Goal: Transaction & Acquisition: Purchase product/service

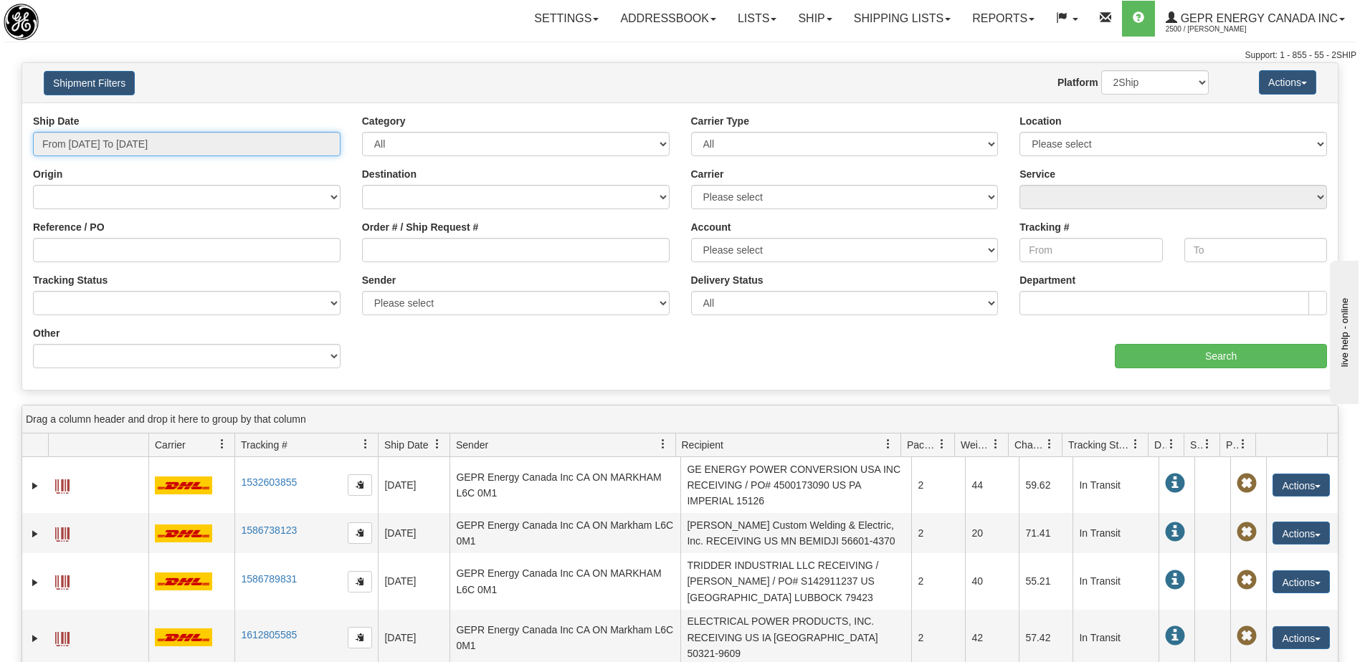
drag, startPoint x: 166, startPoint y: 138, endPoint x: 95, endPoint y: 285, distance: 162.9
click at [166, 138] on input "From [DATE] To [DATE]" at bounding box center [186, 144] width 307 height 24
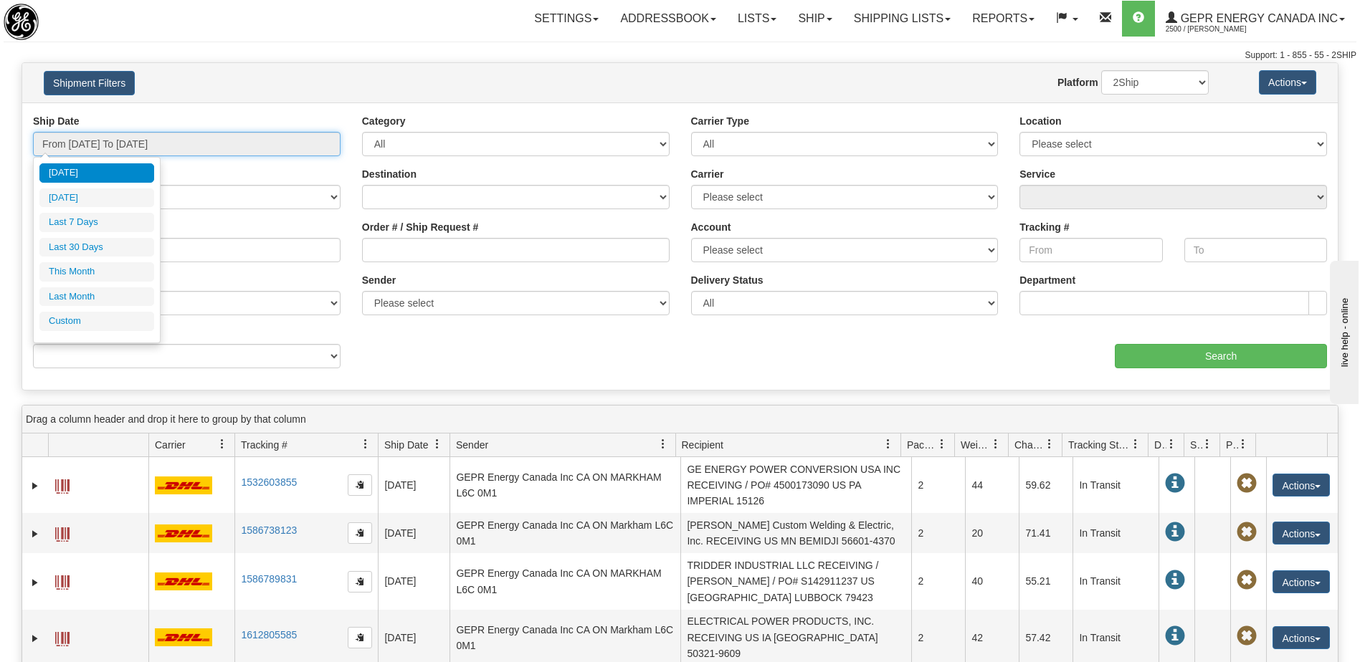
type input "[DATE]"
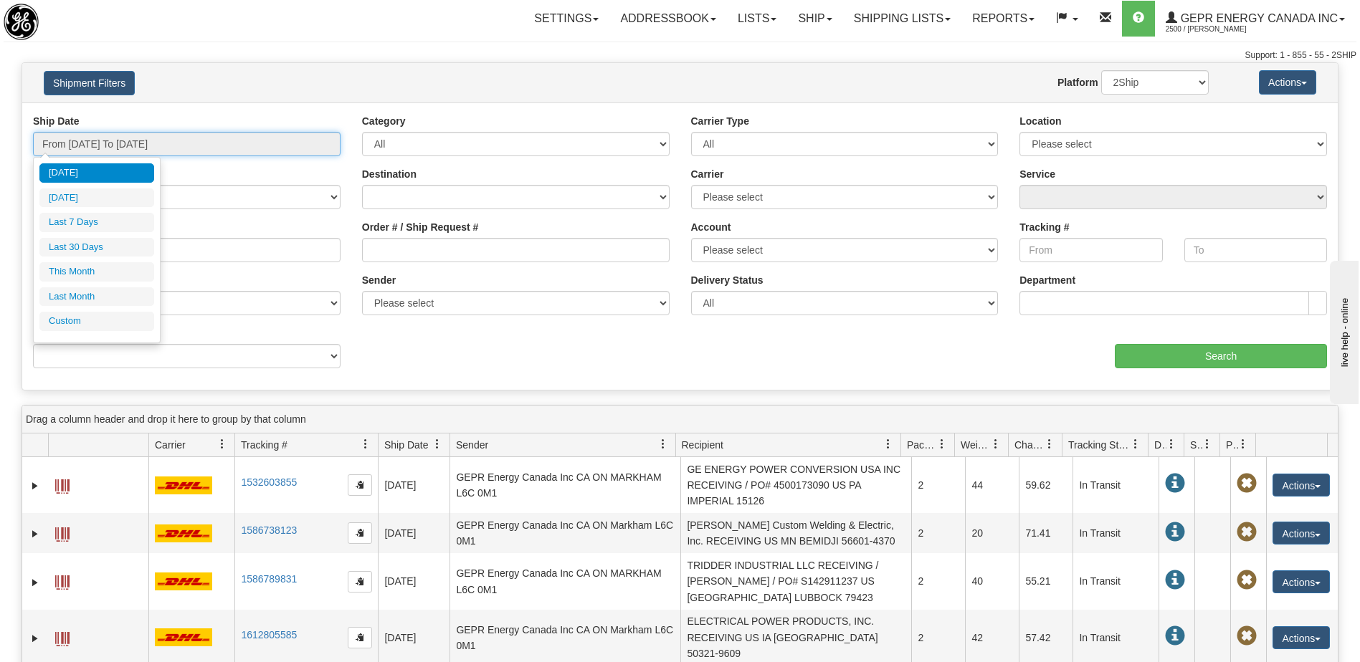
type input "[DATE]"
click at [83, 318] on li "Custom" at bounding box center [96, 321] width 115 height 19
type input "[DATE]"
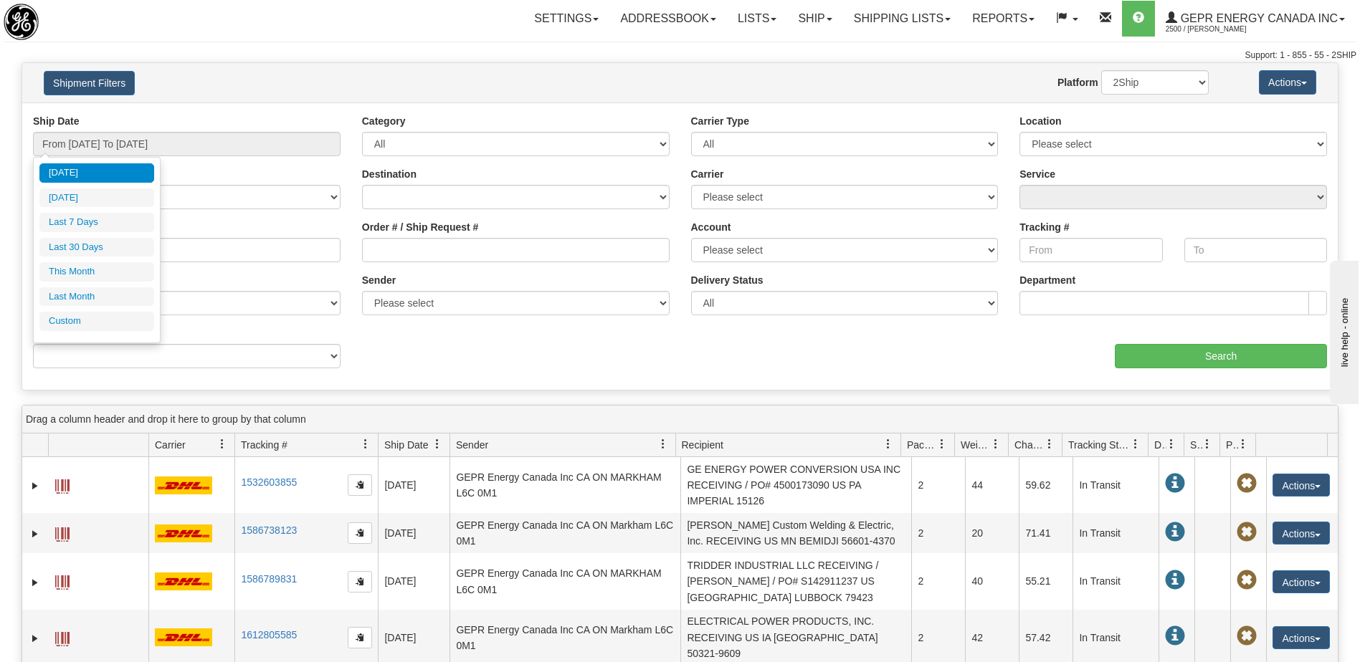
type input "[DATE]"
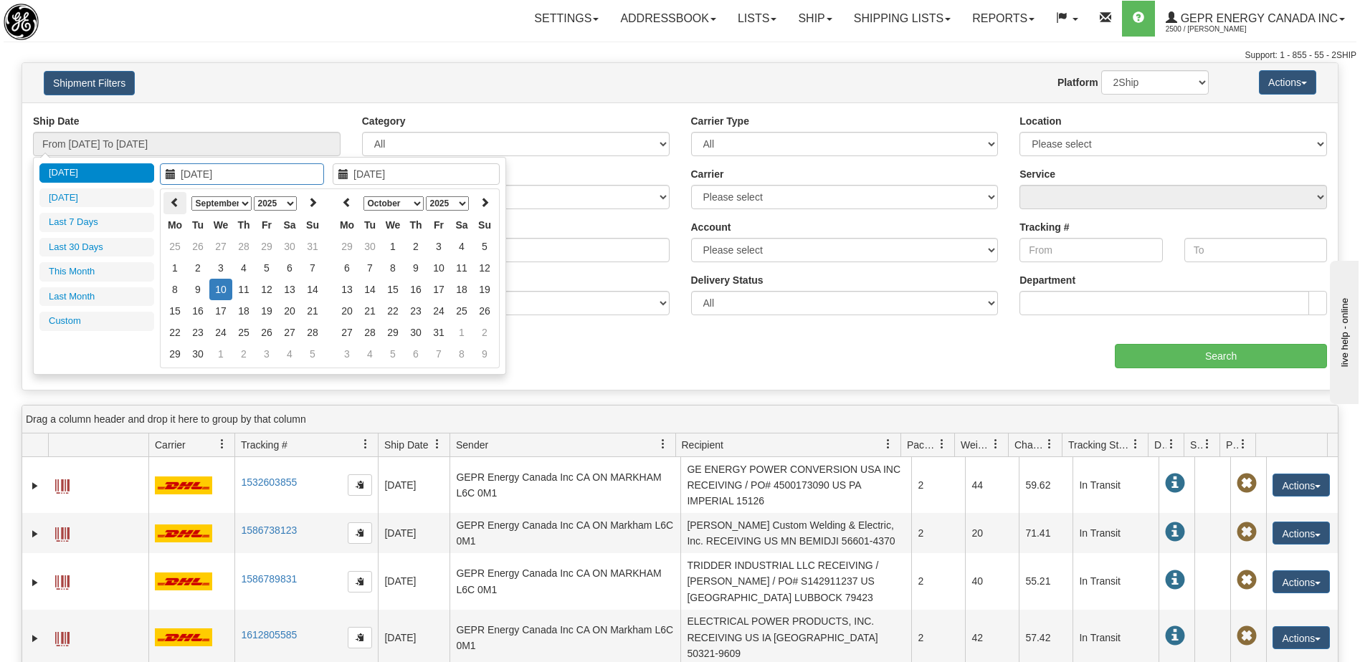
click at [174, 202] on icon at bounding box center [175, 202] width 10 height 10
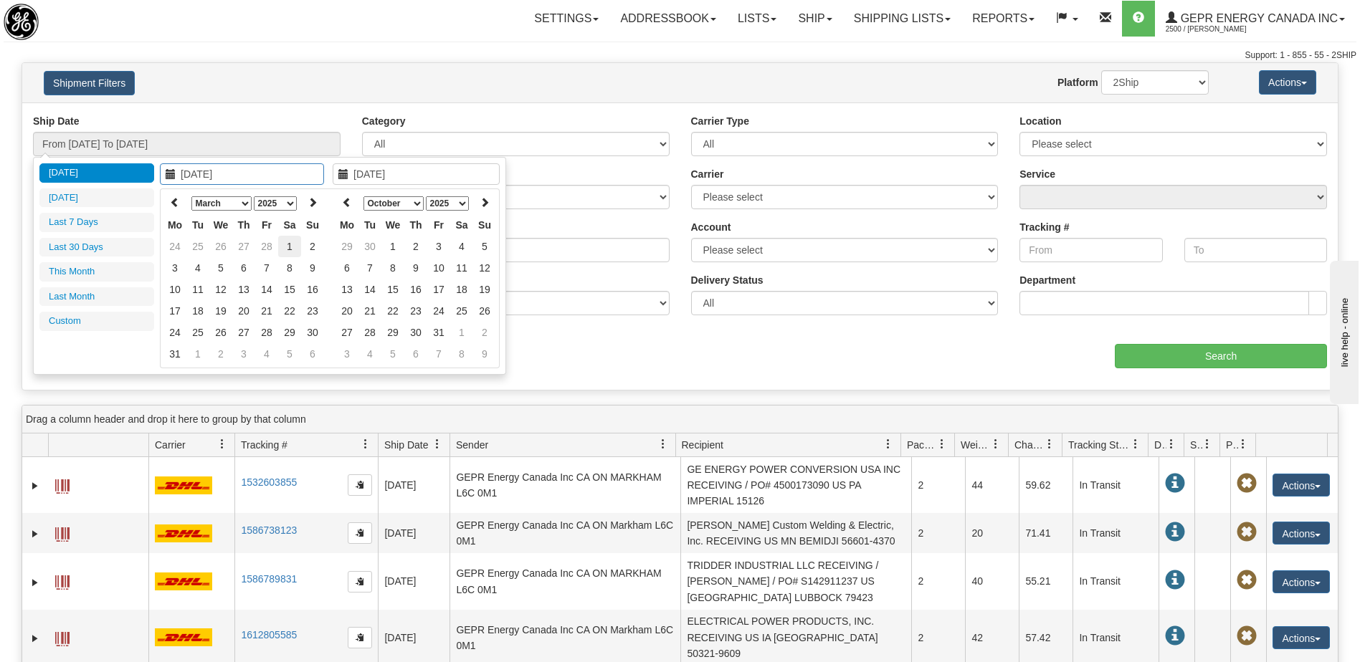
type input "[DATE]"
click at [289, 249] on td "1" at bounding box center [289, 247] width 23 height 22
click at [353, 206] on th at bounding box center [346, 203] width 23 height 22
type input "[DATE]"
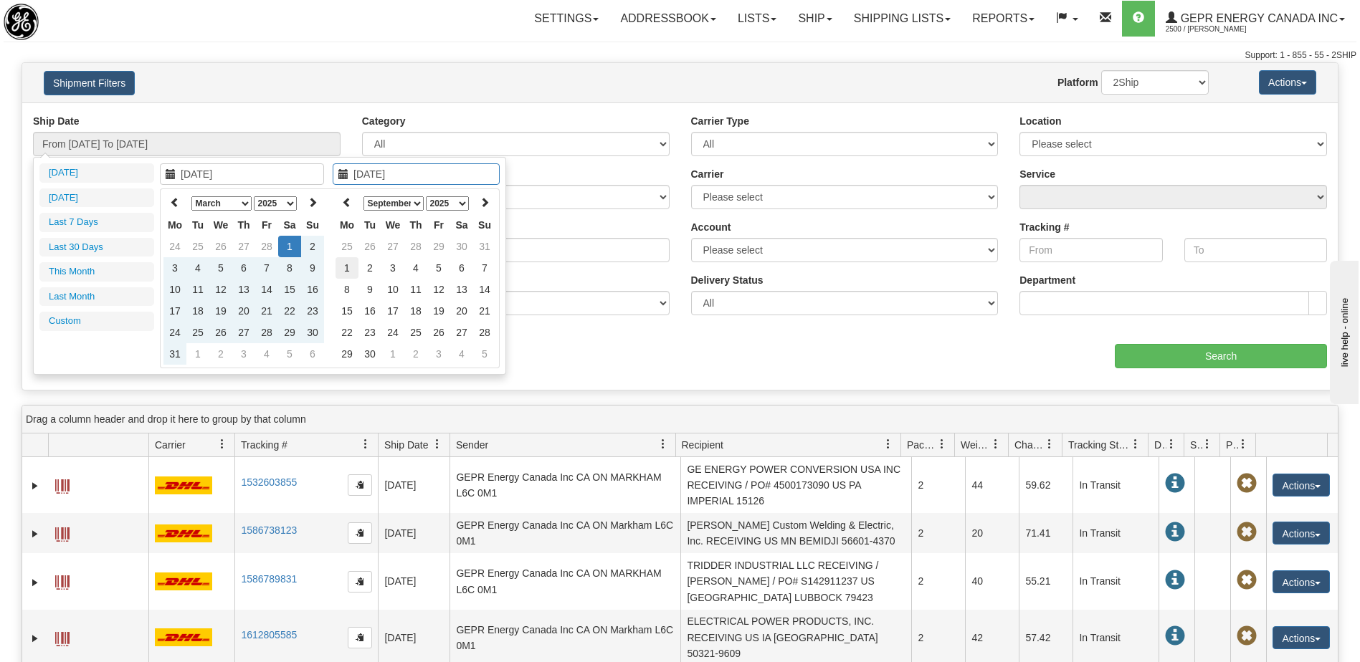
click at [348, 263] on td "1" at bounding box center [346, 268] width 23 height 22
type input "From [DATE] To [DATE]"
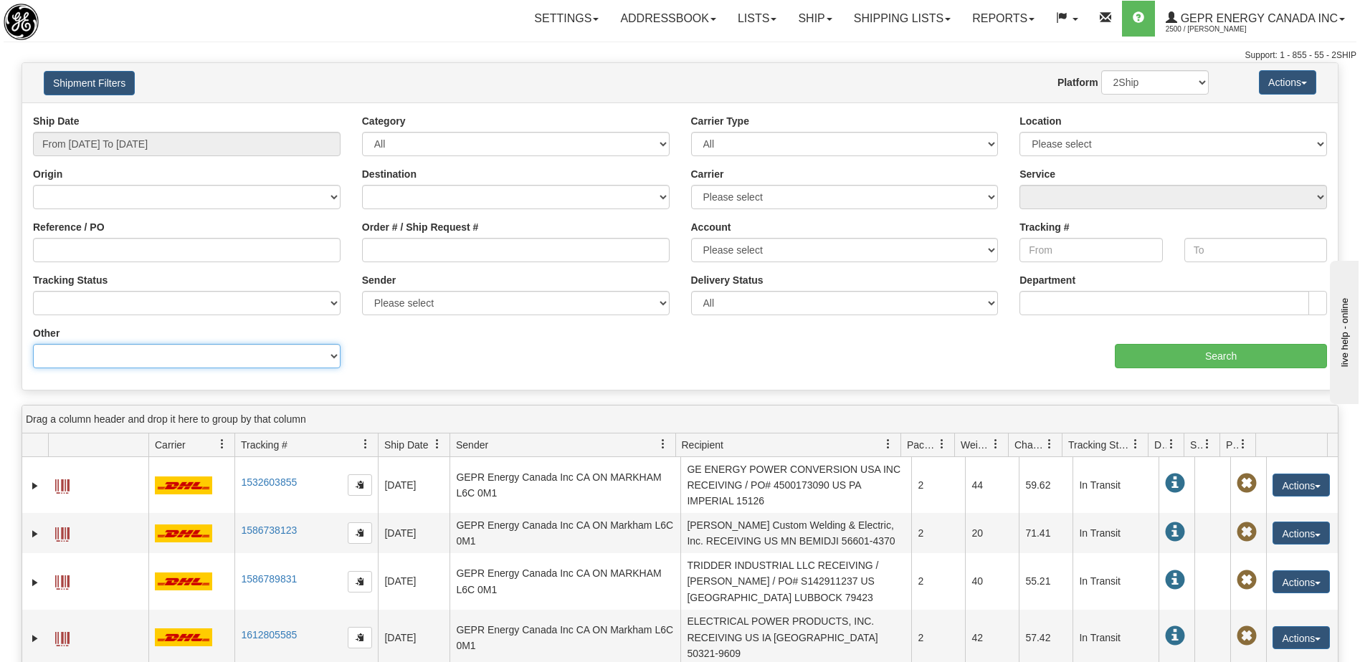
click at [189, 361] on select "Billing Account # Billing Type BOL # (LTL) Commodity Or Documents Consolidation…" at bounding box center [186, 356] width 307 height 24
click at [180, 362] on select "Billing Account # Billing Type BOL # (LTL) Commodity Or Documents Consolidation…" at bounding box center [186, 356] width 307 height 24
select select "Recipient_ZIP"
click at [33, 344] on select "Billing Account # Billing Type BOL # (LTL) Commodity Or Documents Consolidation…" at bounding box center [186, 356] width 307 height 24
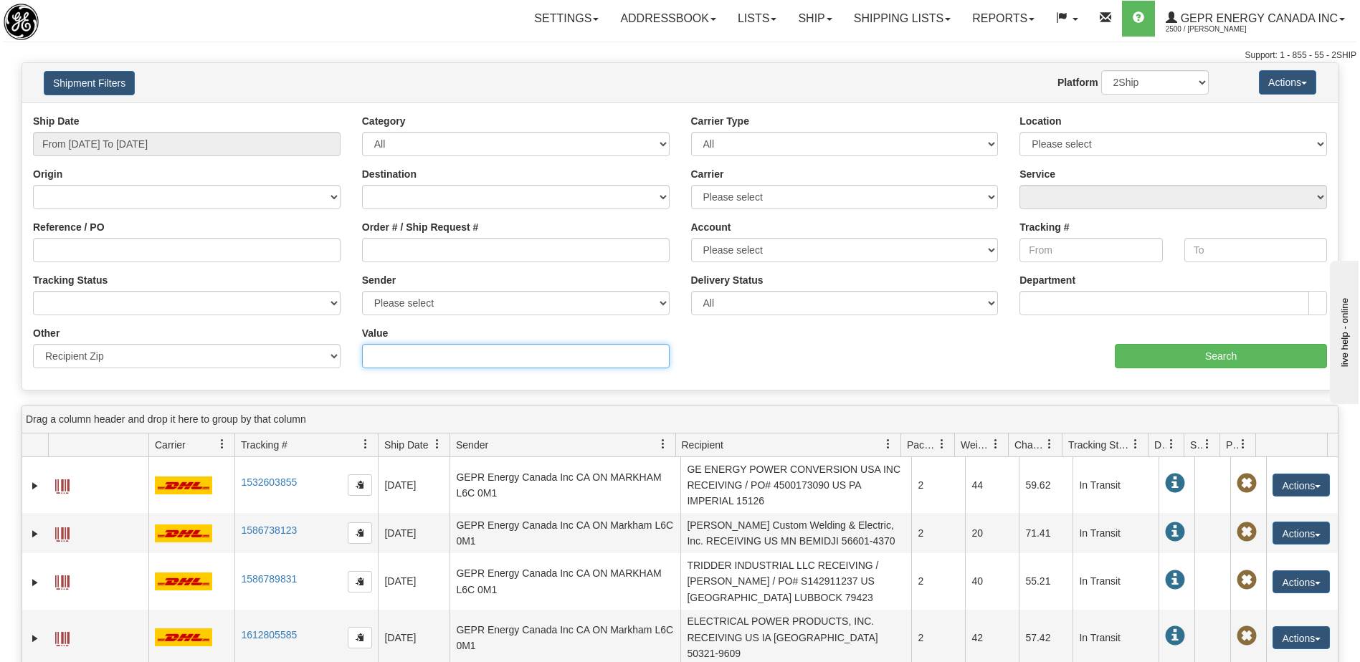
click at [388, 357] on input "Value" at bounding box center [515, 356] width 307 height 24
paste input "7830073"
type input "7830073"
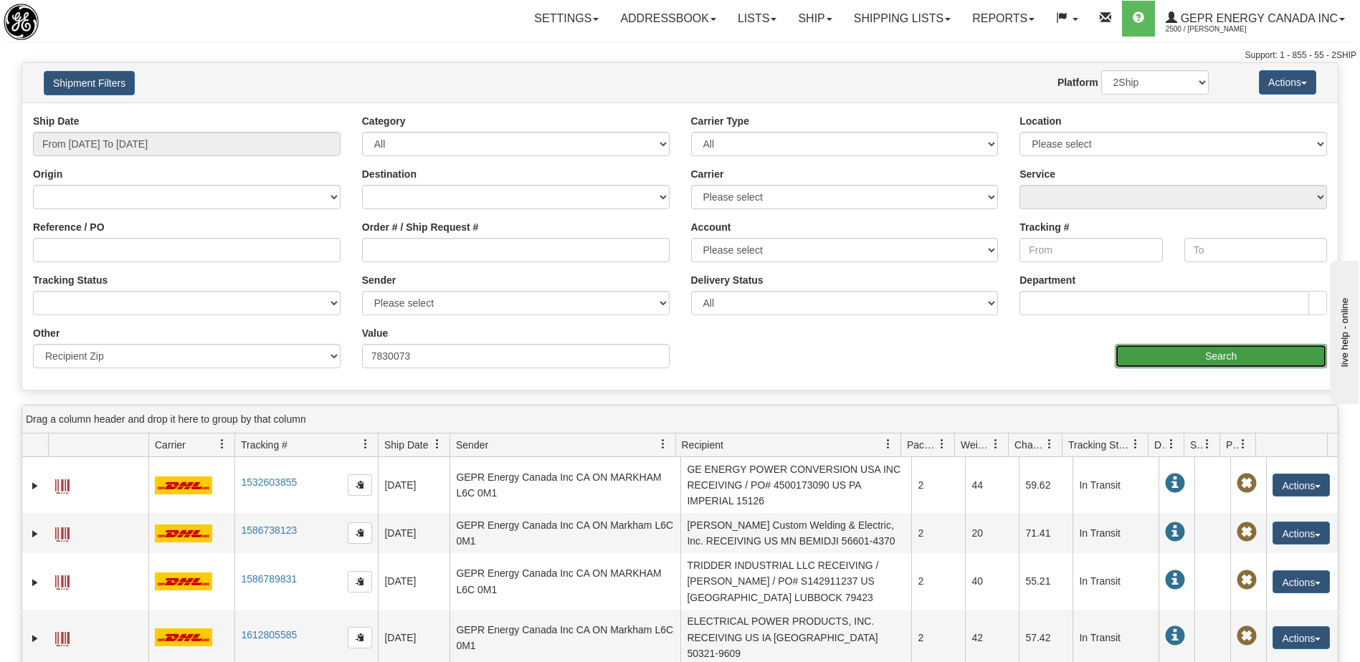
click at [1139, 358] on input "Search" at bounding box center [1221, 356] width 212 height 24
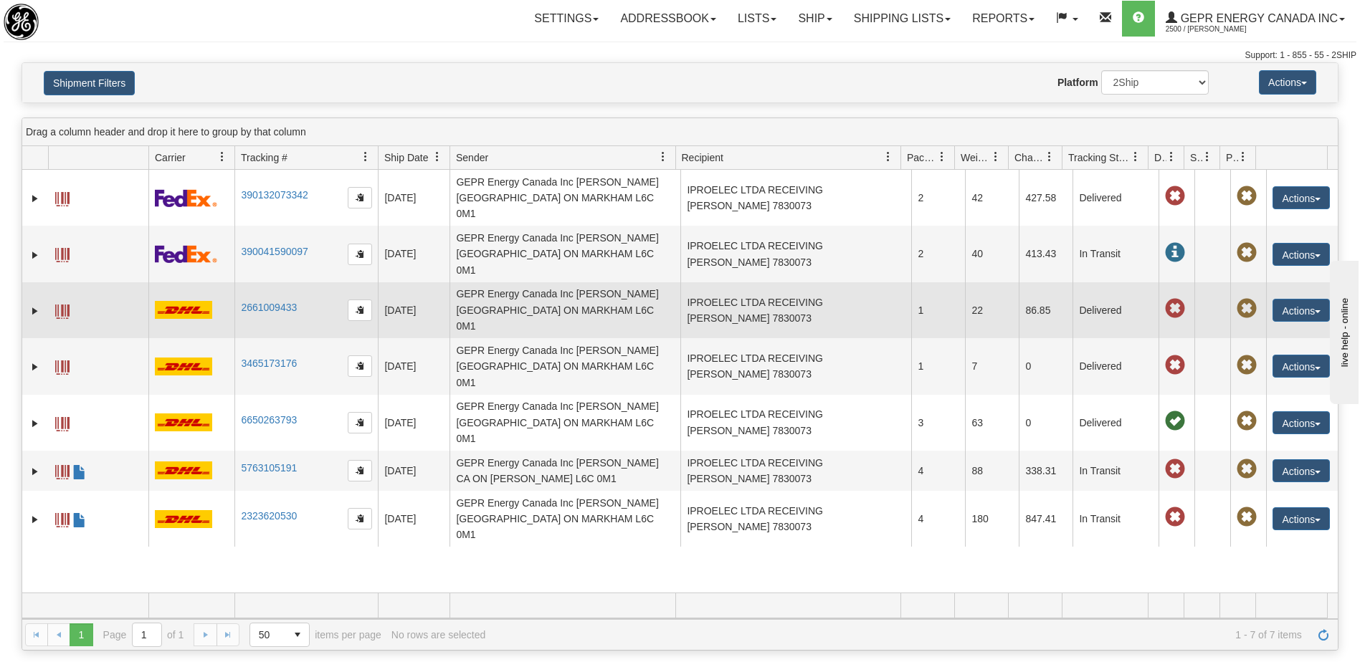
click at [781, 282] on td "IPROELEC LTDA RECEIVING [PERSON_NAME] 7830073" at bounding box center [795, 310] width 231 height 56
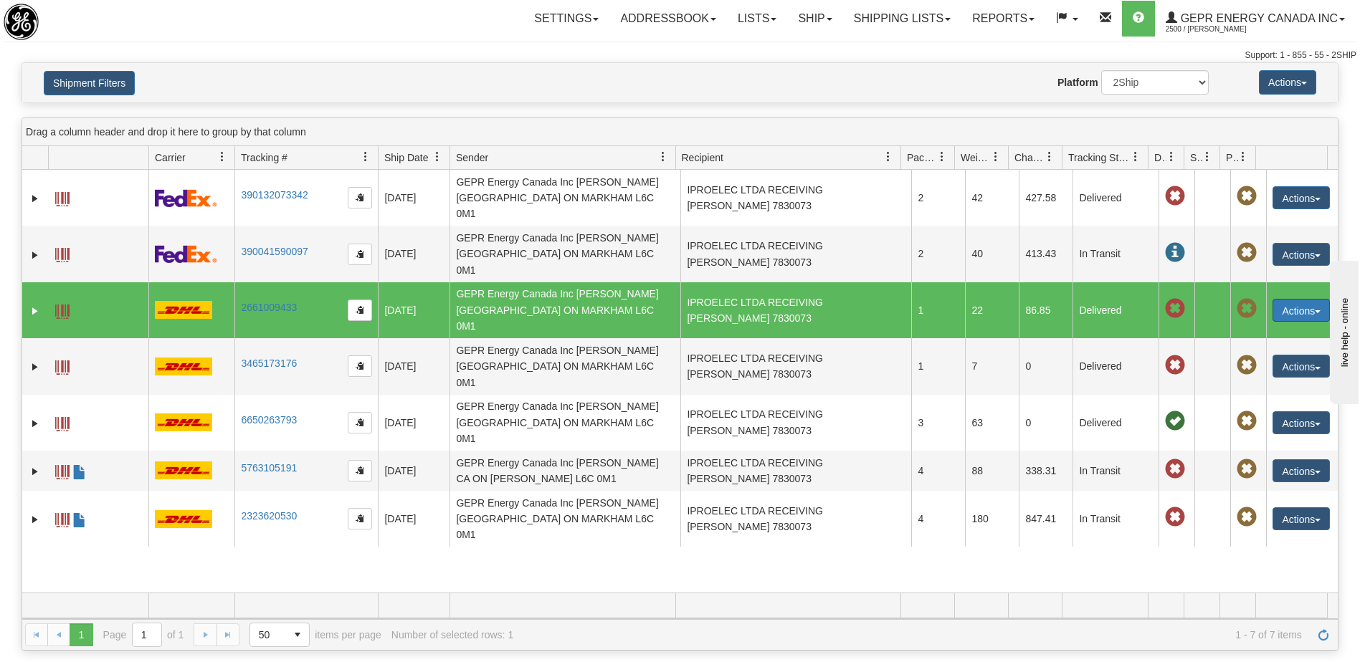
click at [1276, 299] on button "Actions" at bounding box center [1300, 310] width 57 height 23
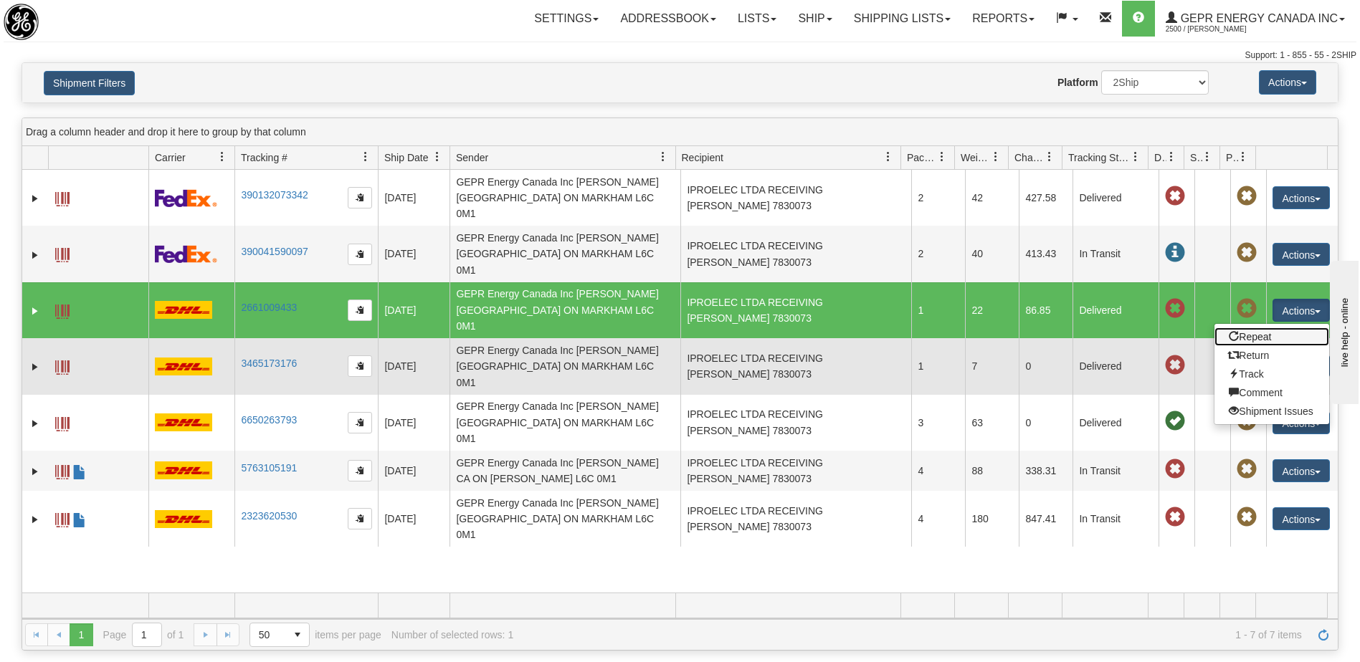
drag, startPoint x: 1249, startPoint y: 296, endPoint x: 1277, endPoint y: 320, distance: 37.1
click at [1249, 328] on link "Repeat" at bounding box center [1271, 337] width 115 height 19
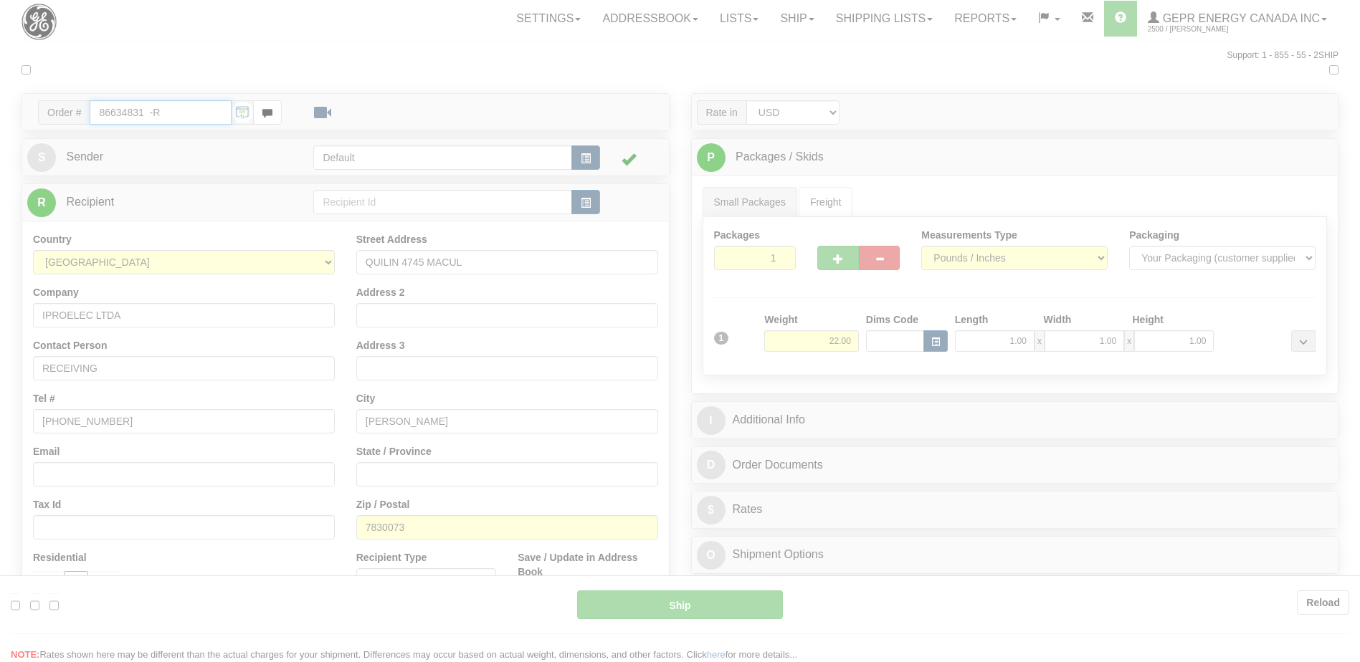
type input "P"
type input "13:45"
type input "16:00"
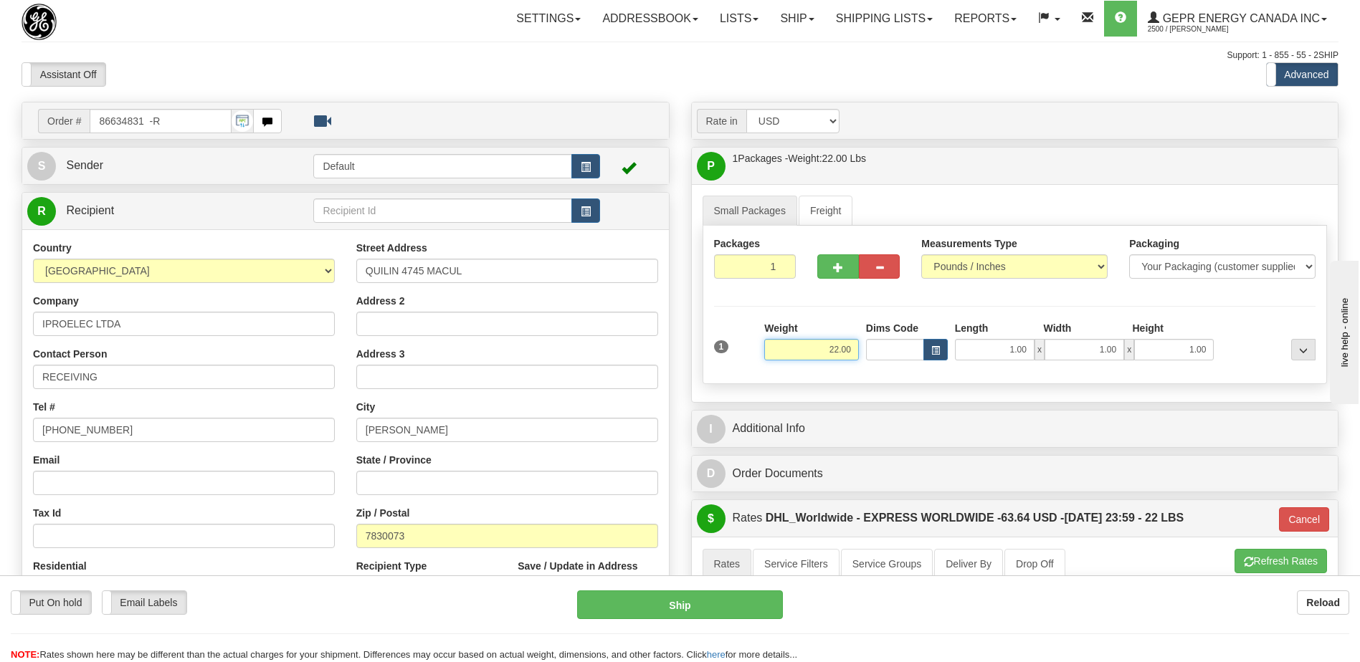
click at [824, 348] on input "22.00" at bounding box center [811, 350] width 95 height 22
type input "19.00"
type input "P"
click at [1300, 563] on li "Refresh Rates Cancel Rating" at bounding box center [1280, 561] width 92 height 24
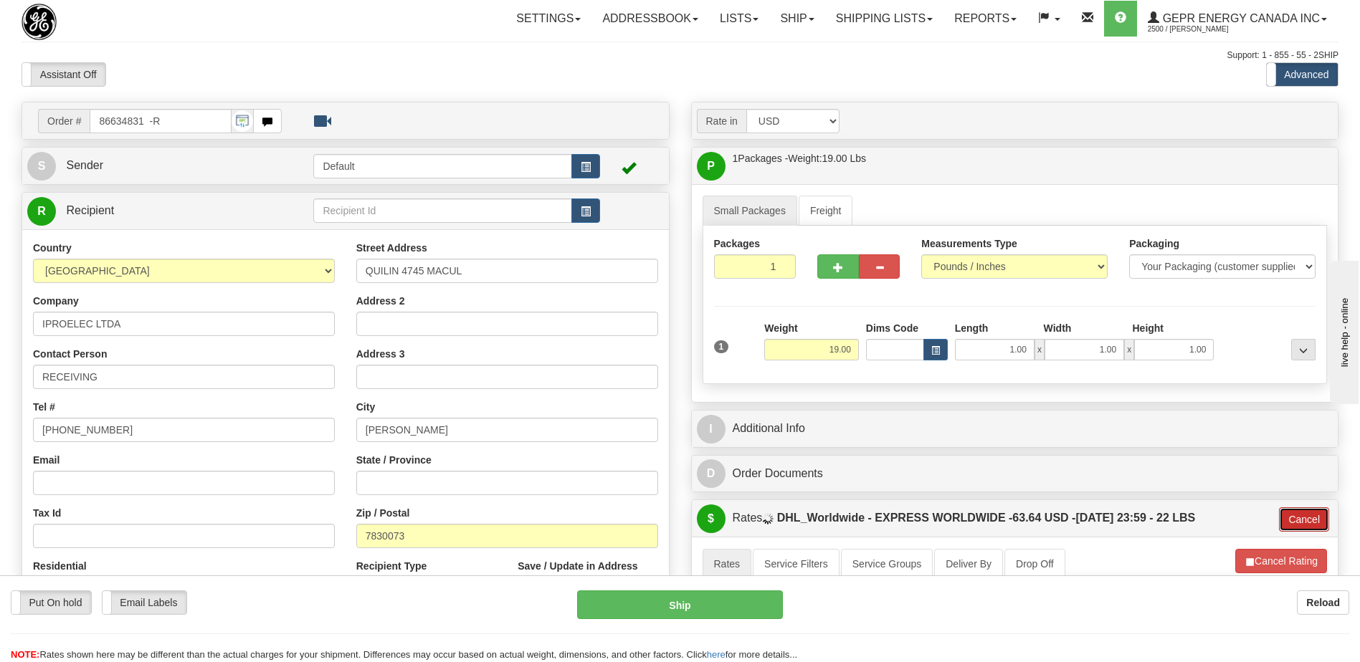
click at [1305, 528] on button "Cancel" at bounding box center [1304, 519] width 50 height 24
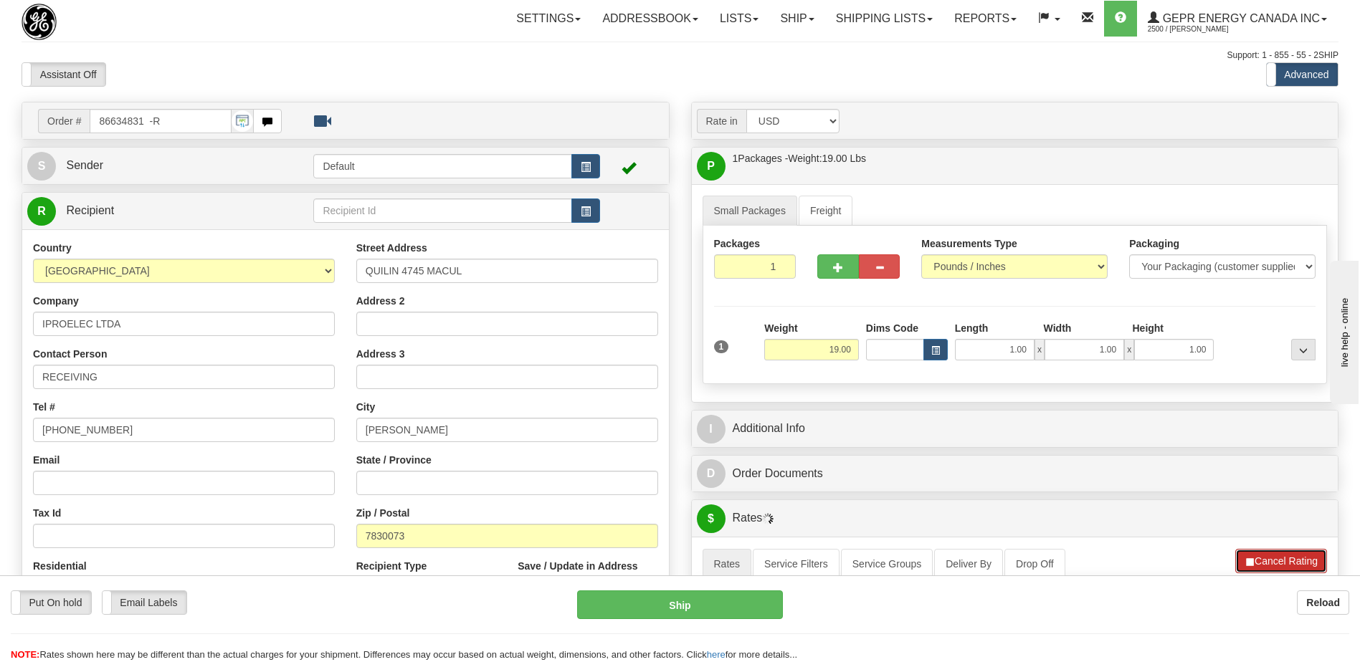
click at [1297, 567] on button "Cancel Rating" at bounding box center [1281, 561] width 92 height 24
click at [1297, 567] on button "Refresh Rates" at bounding box center [1280, 561] width 92 height 24
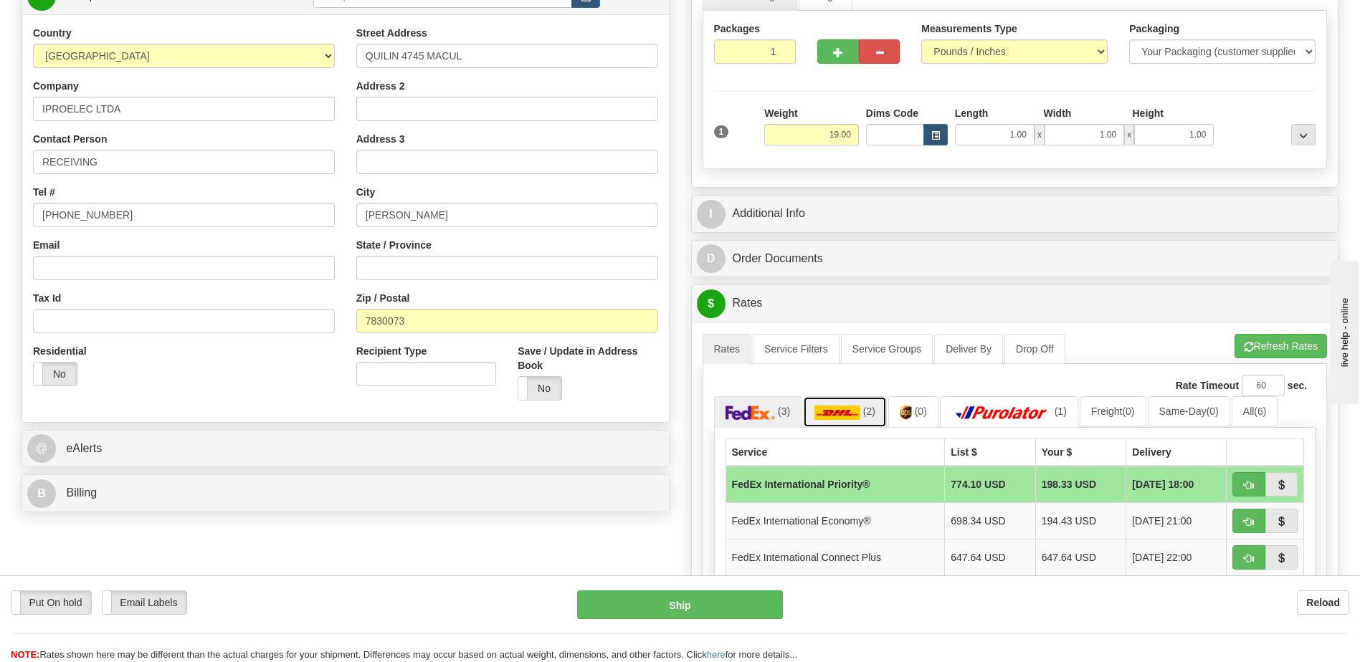
click at [861, 414] on link "(2)" at bounding box center [845, 411] width 84 height 31
